Goal: Task Accomplishment & Management: Manage account settings

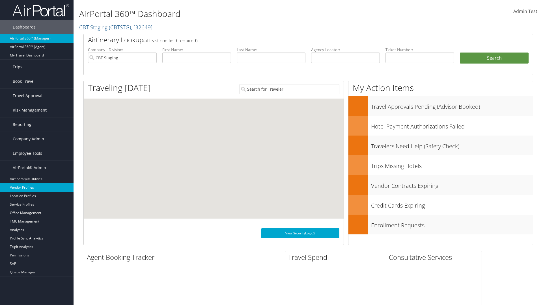
click at [37, 188] on link "Vendor Profiles" at bounding box center [37, 188] width 74 height 8
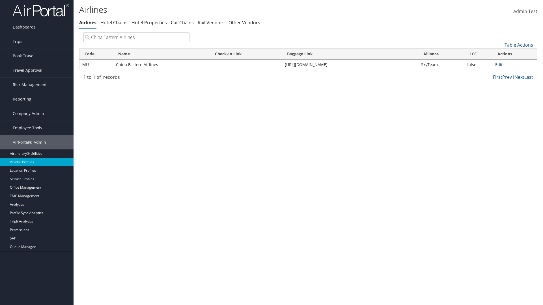
type input "China Eastern Airlines"
click at [499, 64] on link "Edit" at bounding box center [498, 64] width 7 height 5
select select "1"
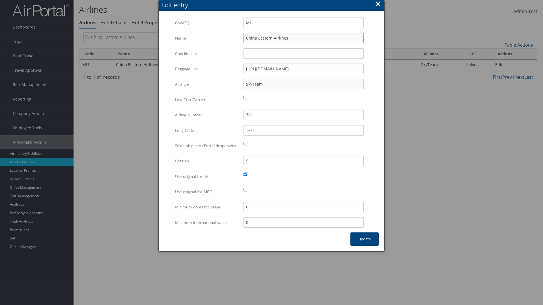
click at [303, 38] on input "China Eastern Airlines" at bounding box center [303, 38] width 120 height 10
type input "China Eastern Airlines"
click at [303, 130] on input "Test" at bounding box center [303, 130] width 120 height 10
type input "Test"
